Goal: Task Accomplishment & Management: Use online tool/utility

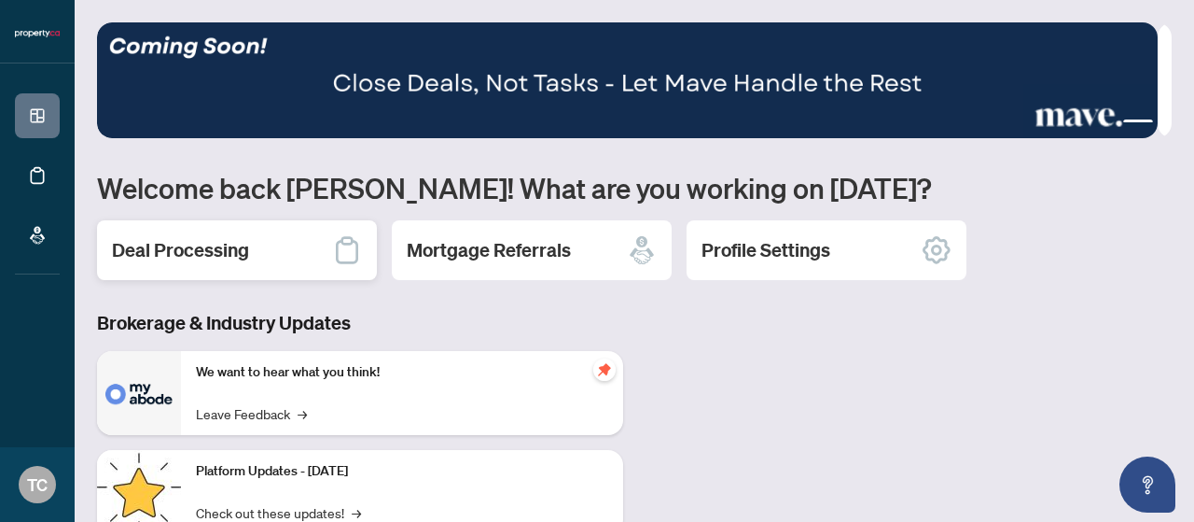
click at [249, 268] on div "Deal Processing" at bounding box center [237, 250] width 280 height 60
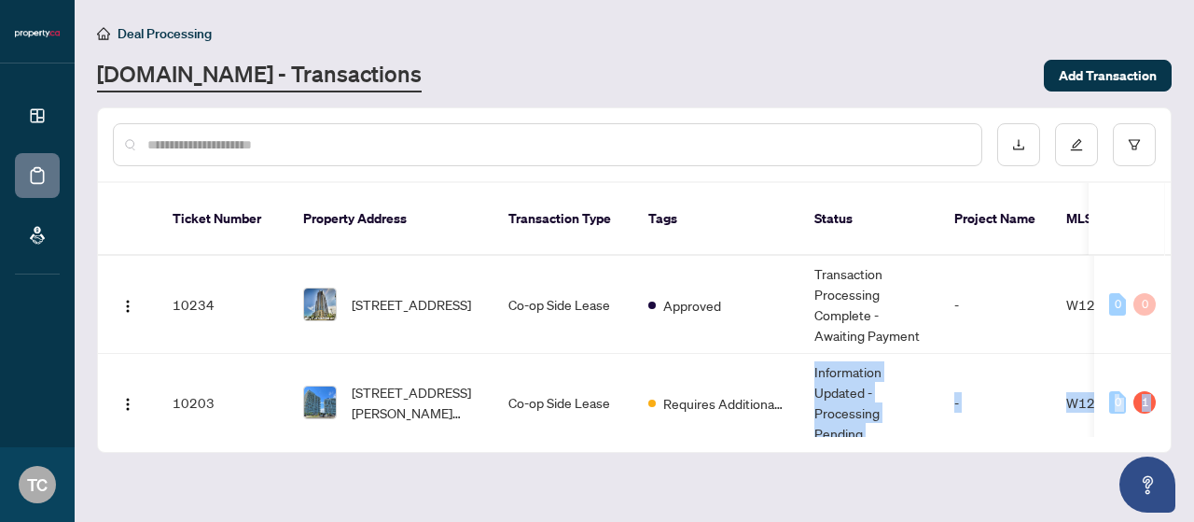
scroll to position [77, 0]
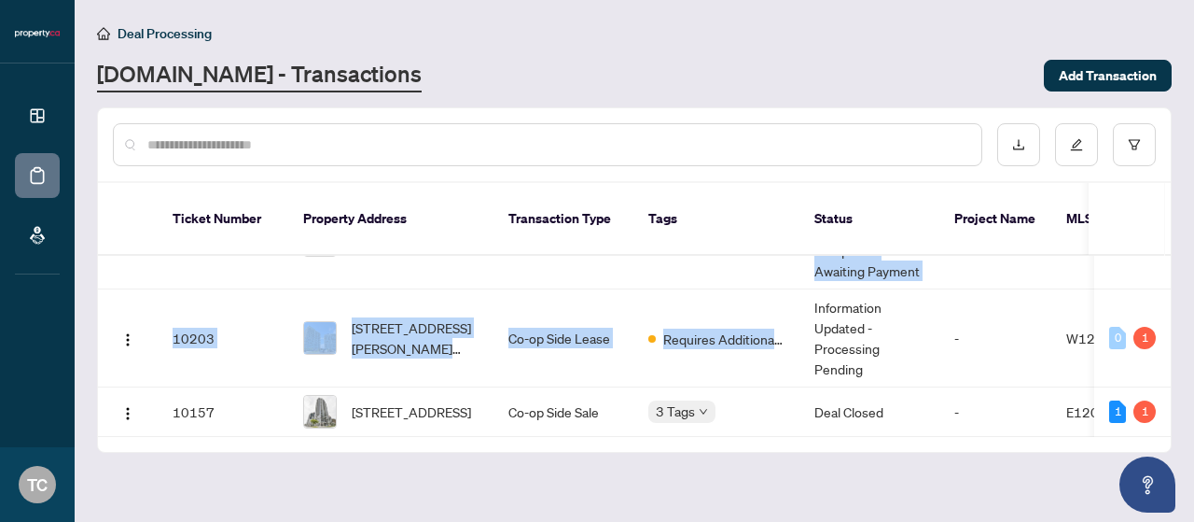
drag, startPoint x: 651, startPoint y: 409, endPoint x: 808, endPoint y: 410, distance: 156.7
click at [808, 410] on div "10234 [STREET_ADDRESS] Co-op Side Lease Approved Transaction Processing Complet…" at bounding box center [634, 346] width 1073 height 181
click at [842, 456] on main "Deal Processing [DOMAIN_NAME] - Transactions Add Transaction Ticket Number Prop…" at bounding box center [635, 261] width 1120 height 522
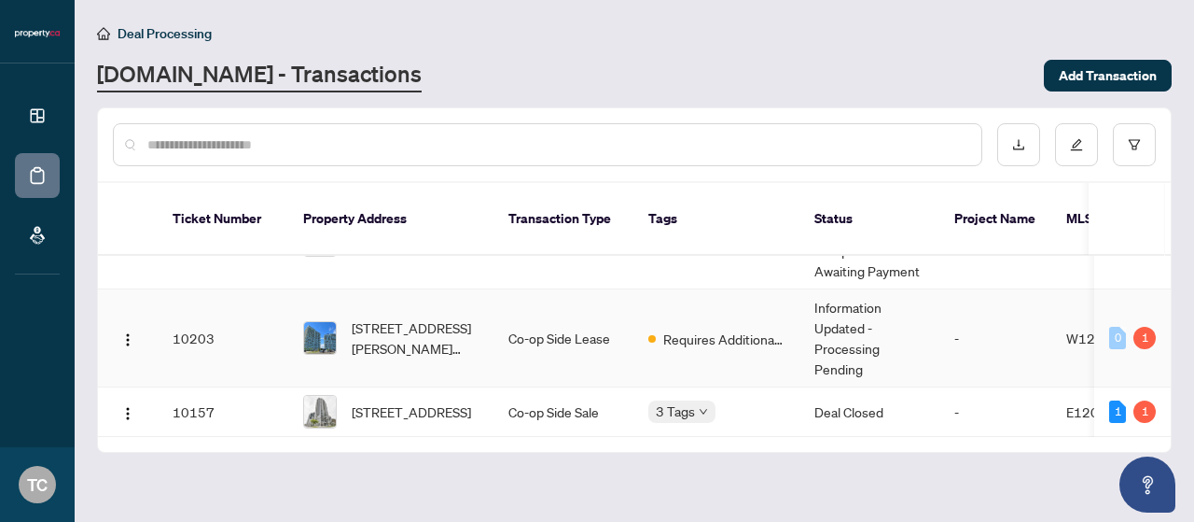
click at [961, 311] on td "-" at bounding box center [995, 338] width 112 height 98
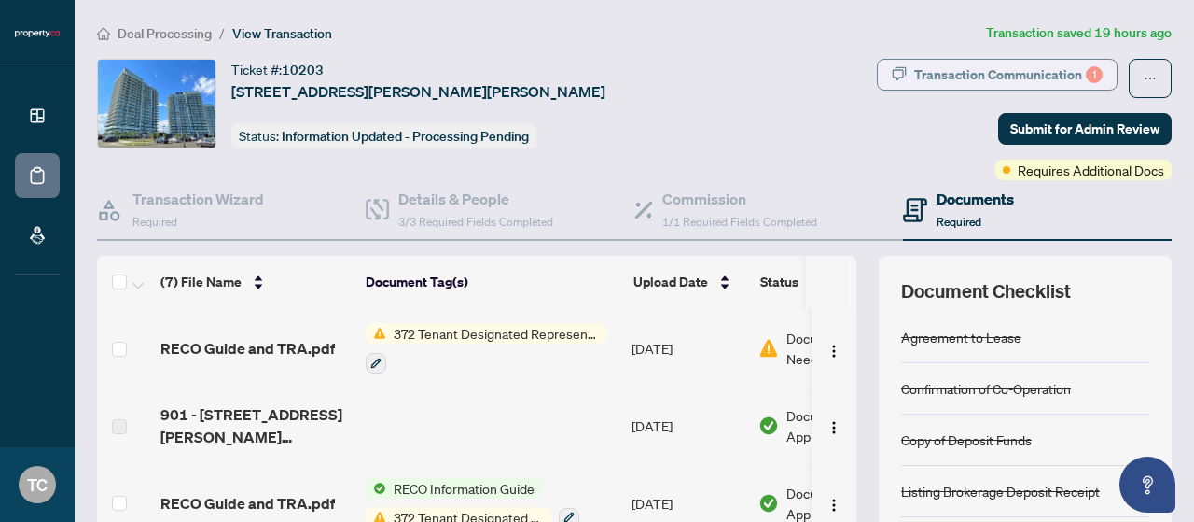
click at [1026, 64] on div "Transaction Communication 1" at bounding box center [1008, 75] width 188 height 30
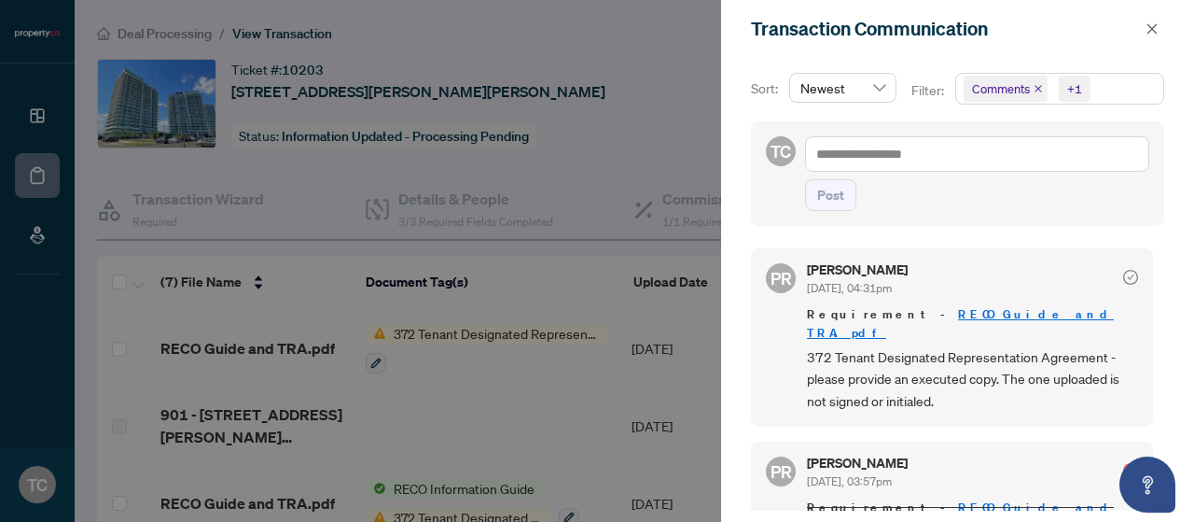
click at [648, 110] on div at bounding box center [597, 261] width 1194 height 522
click at [656, 115] on div at bounding box center [597, 261] width 1194 height 522
click at [677, 142] on div at bounding box center [597, 261] width 1194 height 522
click at [1164, 23] on div "Transaction Communication" at bounding box center [957, 29] width 473 height 58
click at [1148, 31] on icon "close" at bounding box center [1152, 28] width 13 height 13
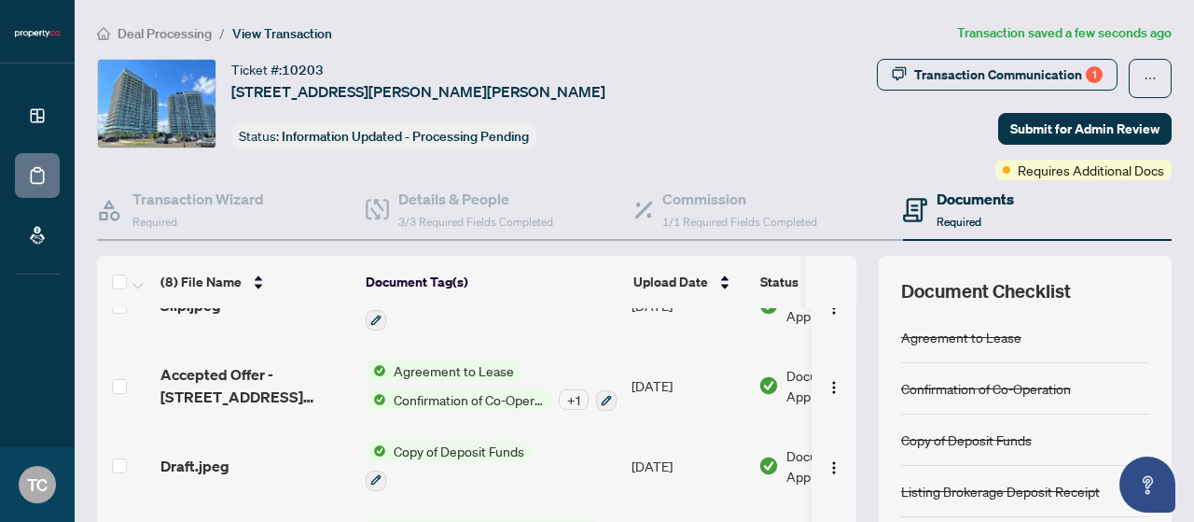
scroll to position [41, 0]
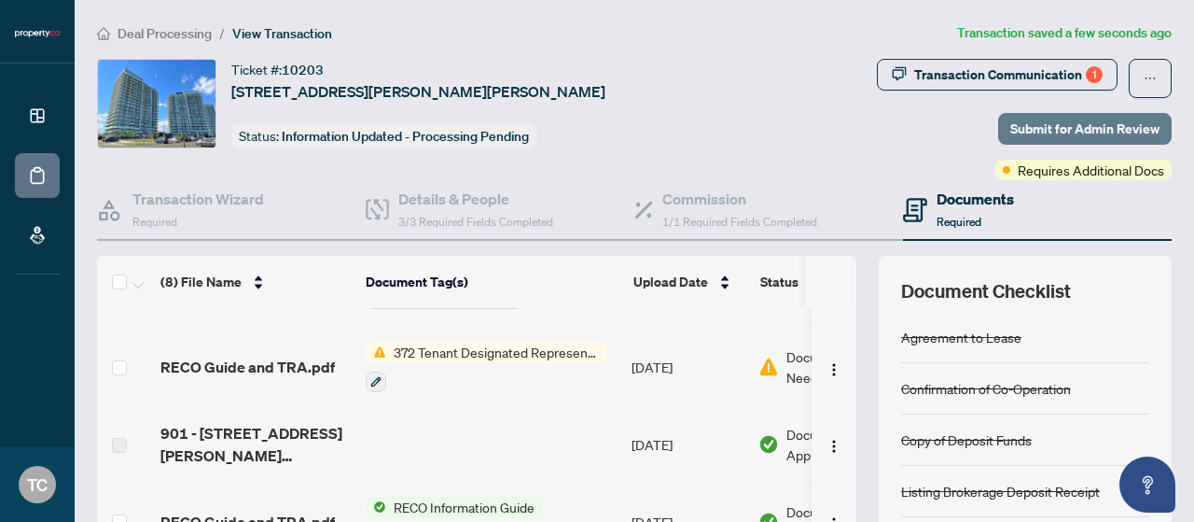
click at [1011, 128] on span "Submit for Admin Review" at bounding box center [1084, 129] width 149 height 30
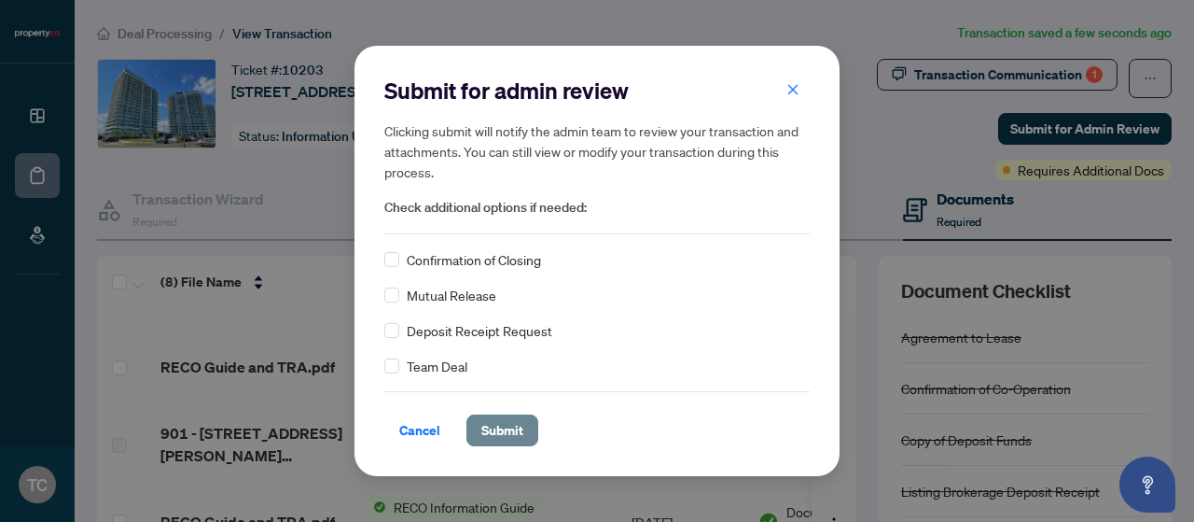
click at [489, 431] on span "Submit" at bounding box center [502, 430] width 42 height 30
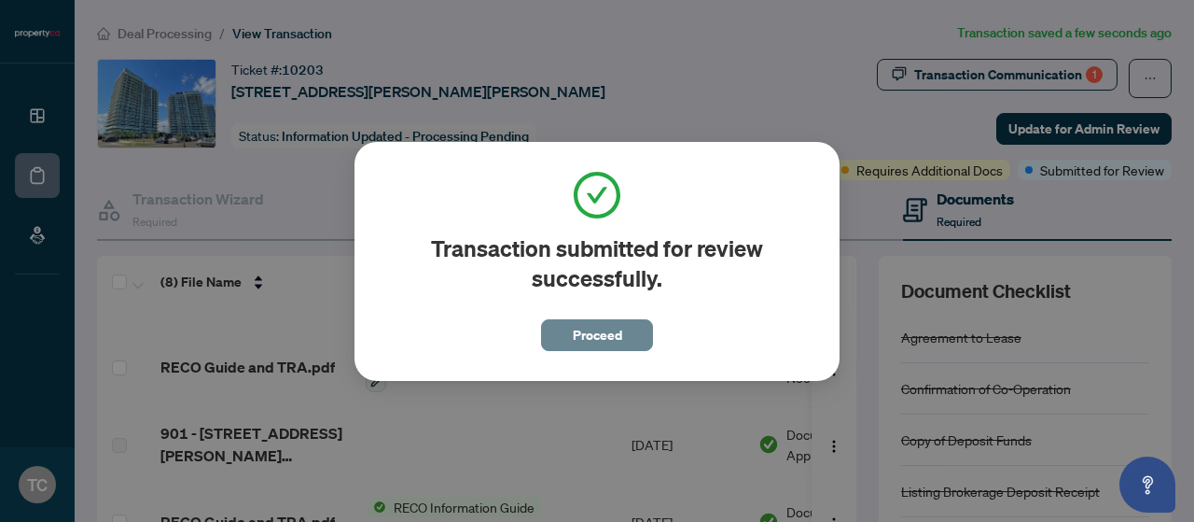
click at [628, 333] on button "Proceed" at bounding box center [597, 335] width 112 height 32
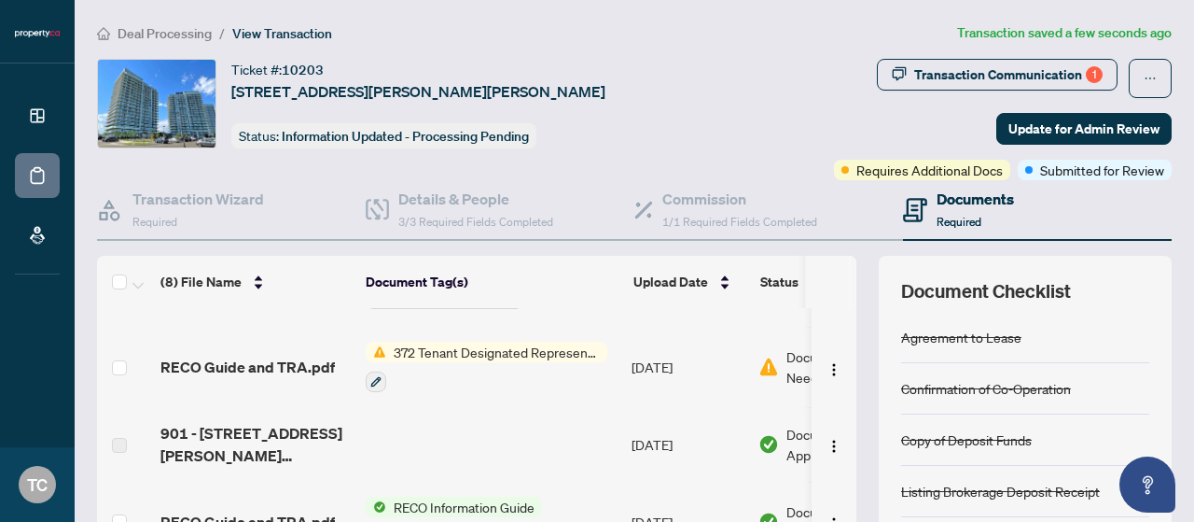
click at [139, 35] on span "Deal Processing" at bounding box center [165, 33] width 94 height 17
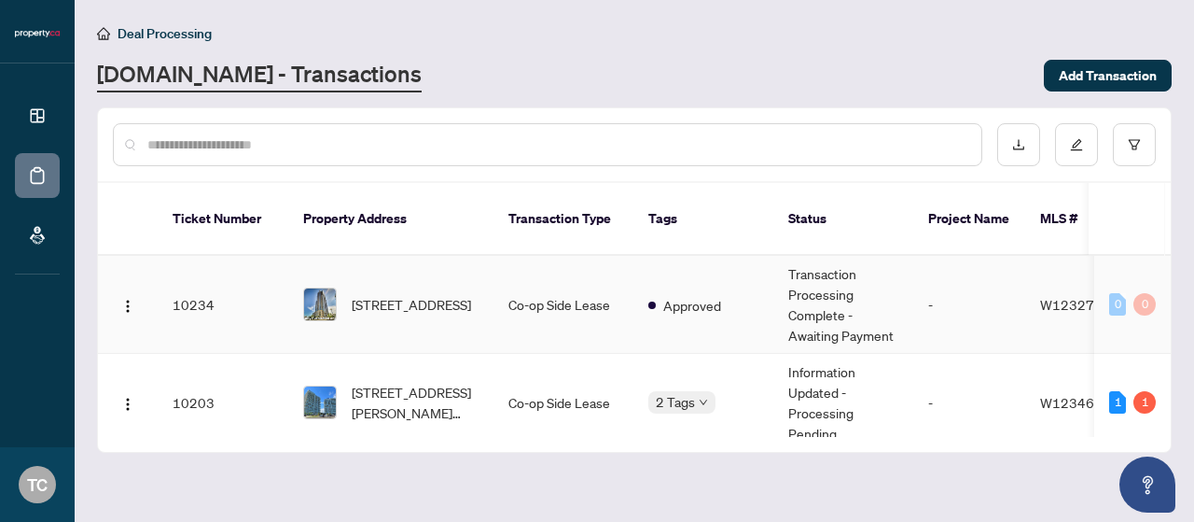
scroll to position [77, 0]
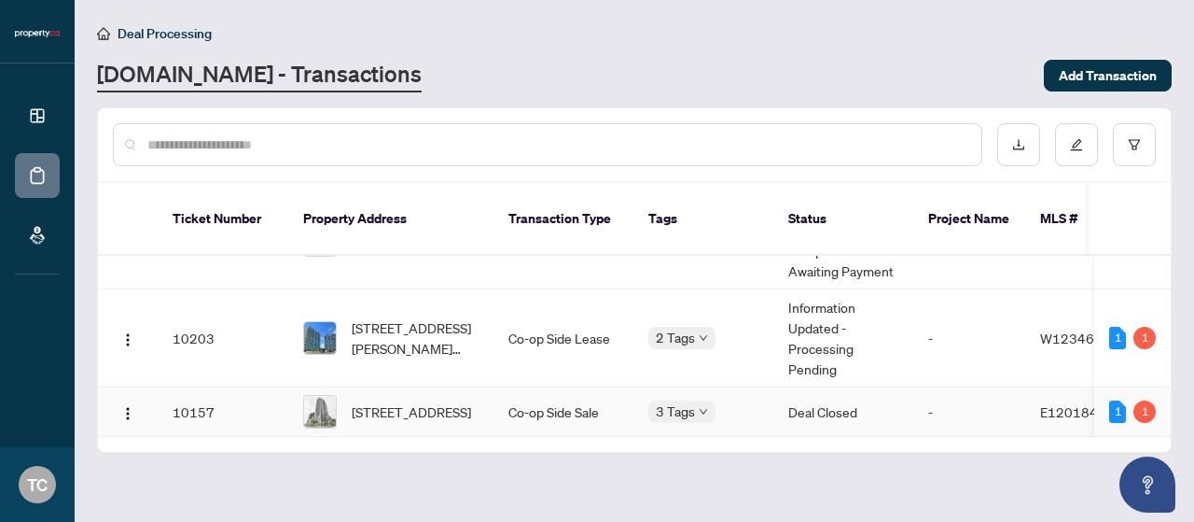
click at [873, 387] on td "Deal Closed" at bounding box center [843, 411] width 140 height 49
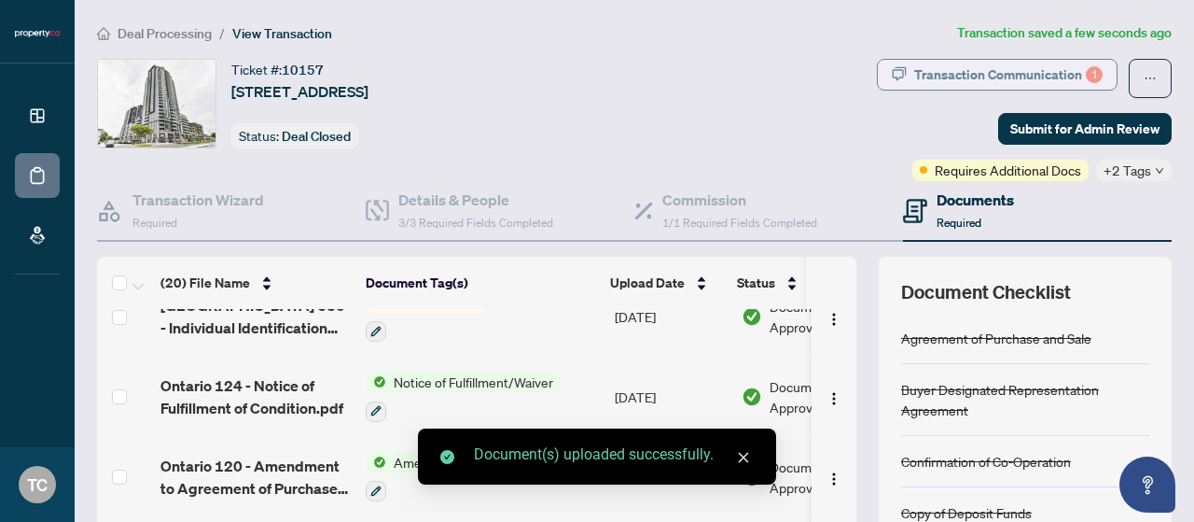
scroll to position [741, 0]
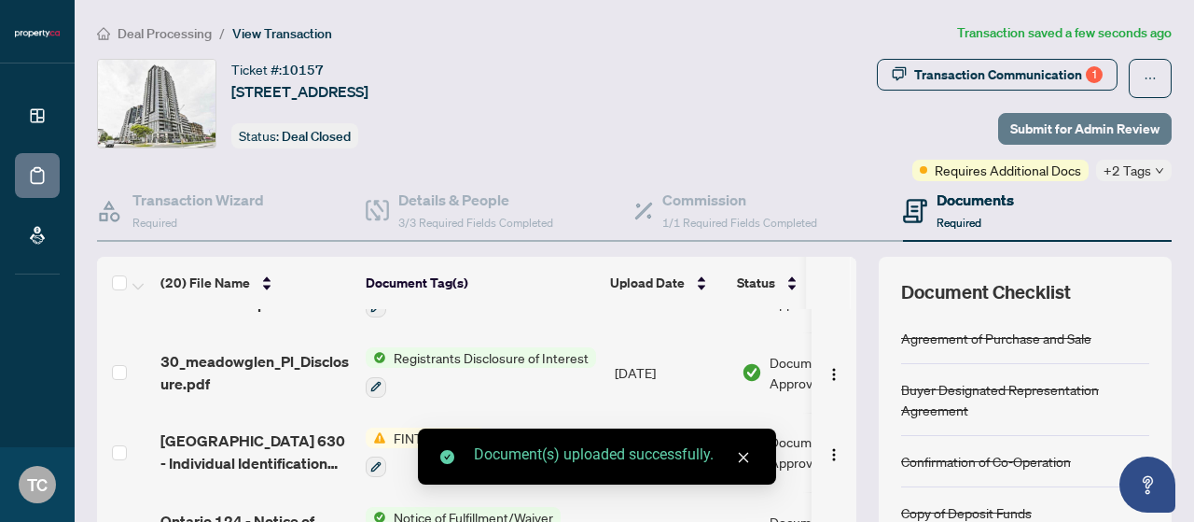
click at [1073, 124] on span "Submit for Admin Review" at bounding box center [1084, 129] width 149 height 30
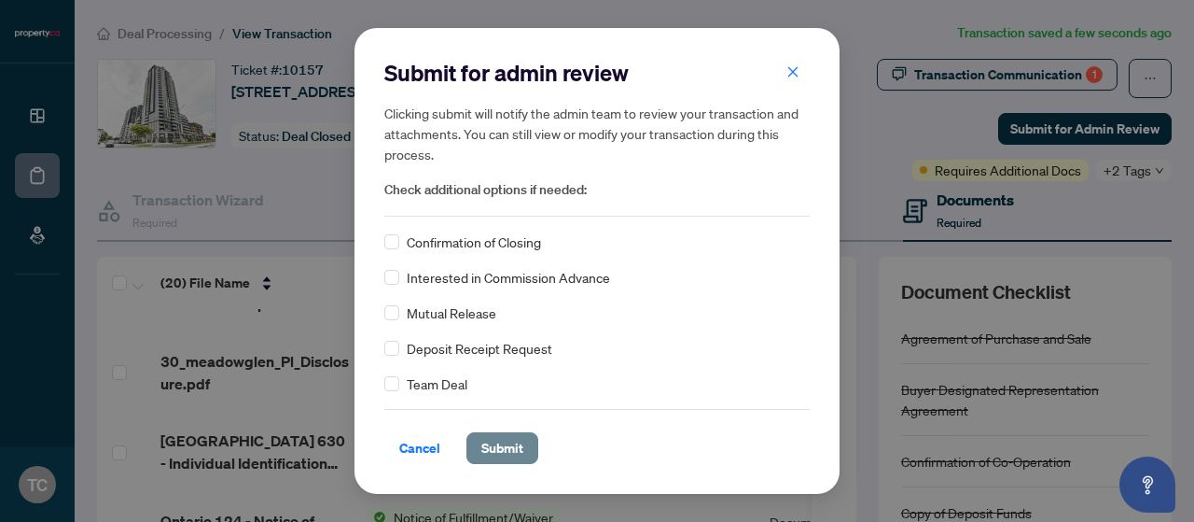
click at [500, 443] on span "Submit" at bounding box center [502, 448] width 42 height 30
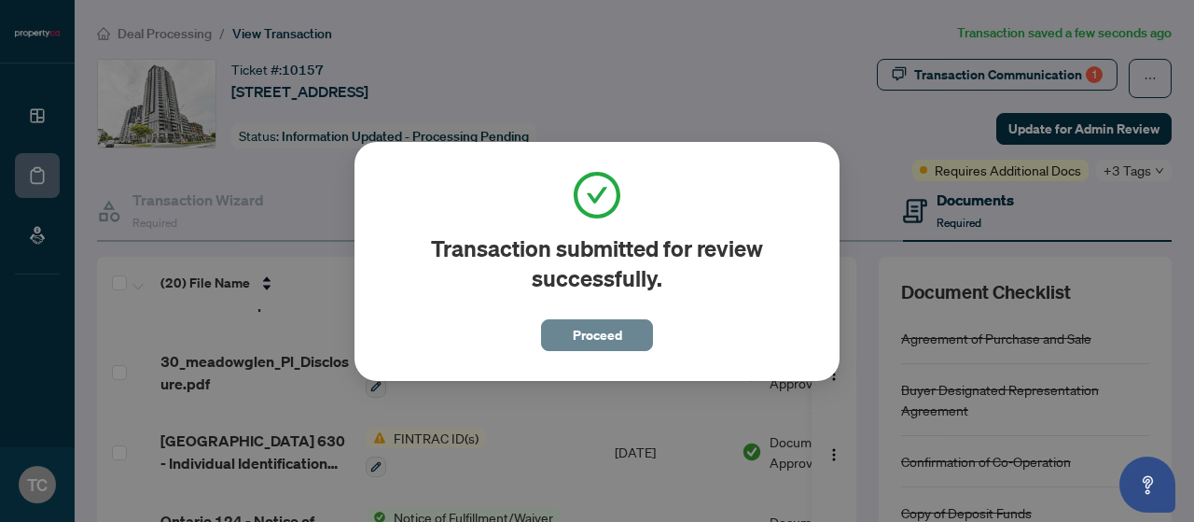
click at [577, 346] on span "Proceed" at bounding box center [597, 335] width 49 height 30
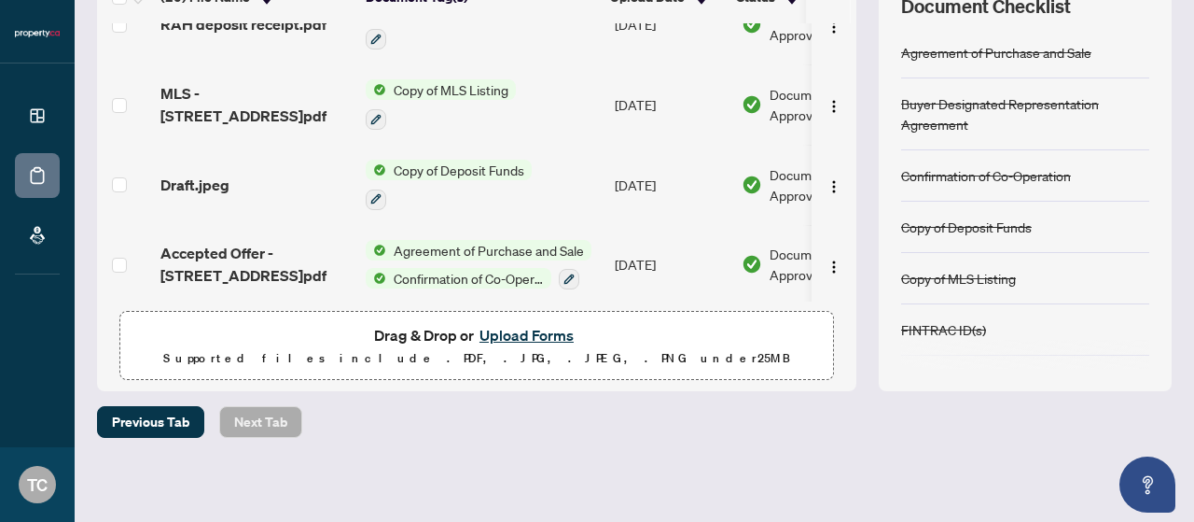
scroll to position [0, 0]
